Goal: Task Accomplishment & Management: Use online tool/utility

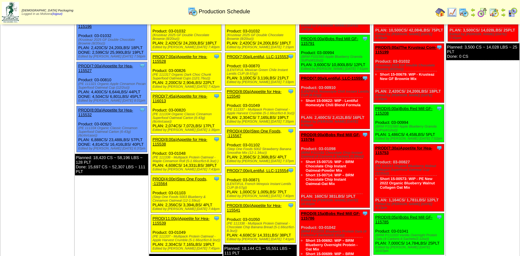
scroll to position [77, 0]
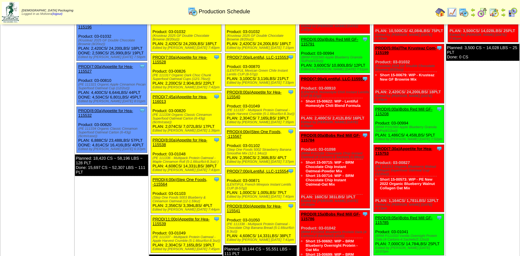
click at [480, 12] on img at bounding box center [482, 12] width 10 height 10
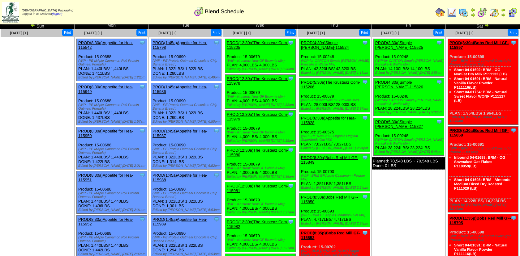
scroll to position [11, 0]
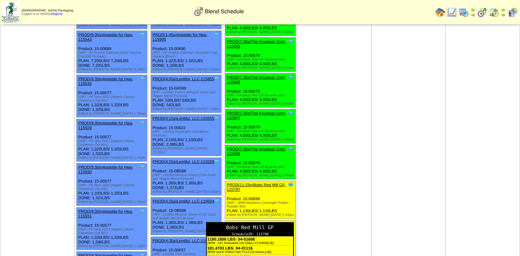
scroll to position [456, 0]
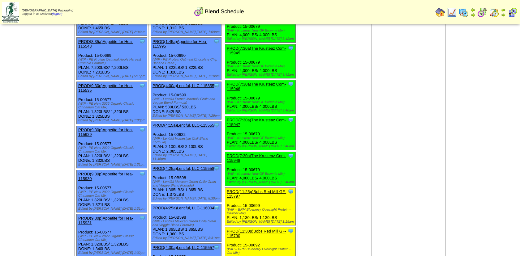
click at [462, 14] on img at bounding box center [463, 12] width 10 height 10
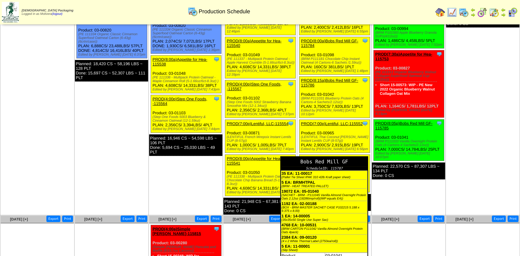
scroll to position [172, 0]
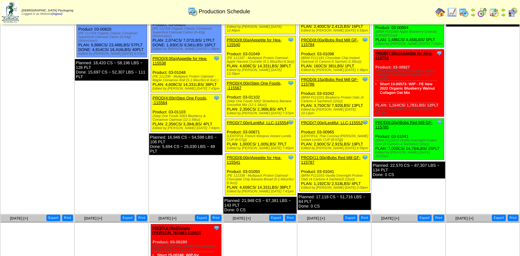
click at [334, 155] on link "PROD(11:00p)Bobs Red Mill GF-115787" at bounding box center [330, 159] width 59 height 9
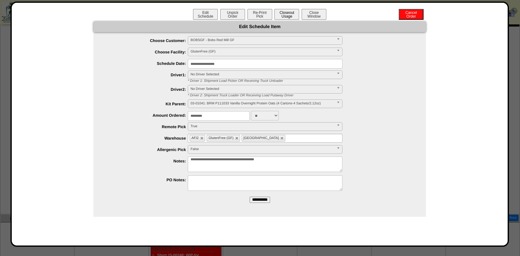
click at [284, 15] on button "Closeout Usage" at bounding box center [286, 14] width 25 height 11
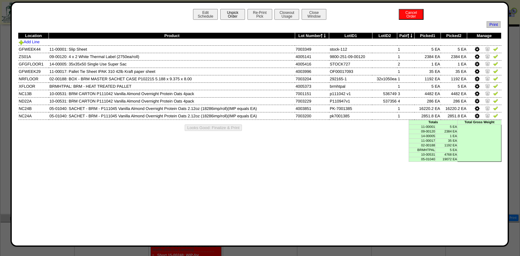
click at [232, 14] on button "Unpick Order" at bounding box center [232, 14] width 25 height 11
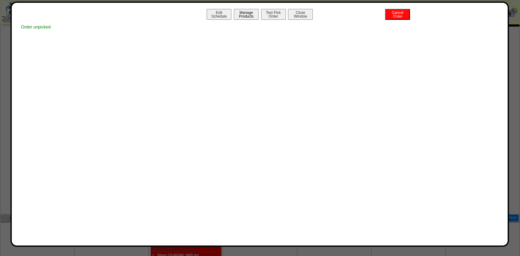
click at [240, 14] on button "Manage Products" at bounding box center [246, 14] width 25 height 11
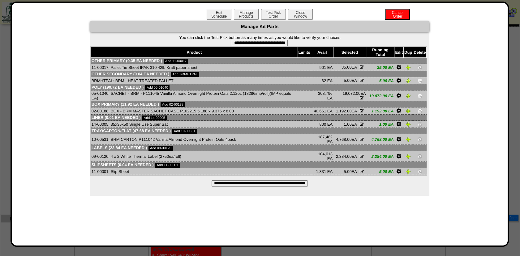
drag, startPoint x: 233, startPoint y: 180, endPoint x: 291, endPoint y: 49, distance: 143.1
click at [233, 181] on input "**********" at bounding box center [259, 184] width 96 height 6
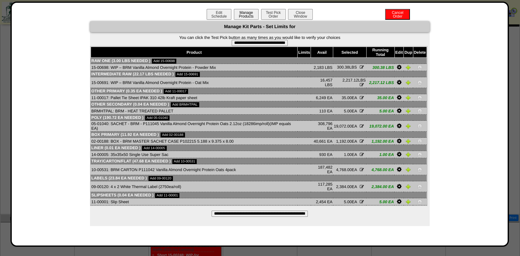
click at [240, 14] on button "Manage Products" at bounding box center [246, 14] width 25 height 11
drag, startPoint x: 253, startPoint y: 40, endPoint x: 291, endPoint y: 42, distance: 38.3
click at [253, 40] on input "**********" at bounding box center [260, 43] width 56 height 6
type input "**********"
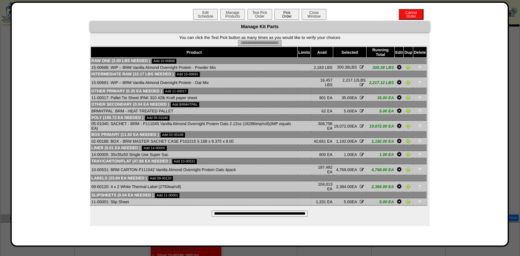
click at [284, 17] on button "Pick Order" at bounding box center [286, 14] width 25 height 11
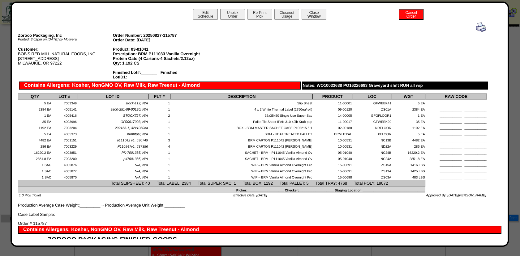
click at [311, 19] on button "Close Window" at bounding box center [313, 14] width 25 height 11
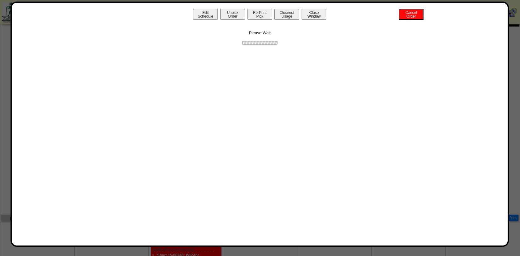
click at [314, 15] on button "Close Window" at bounding box center [313, 14] width 25 height 11
